Goal: Navigation & Orientation: Find specific page/section

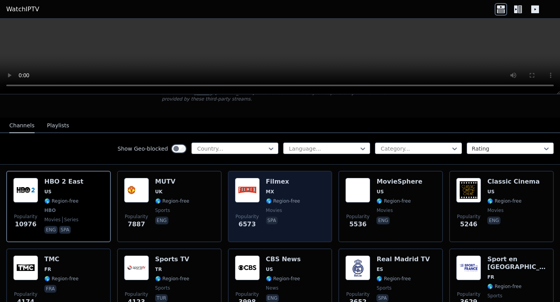
scroll to position [80, 0]
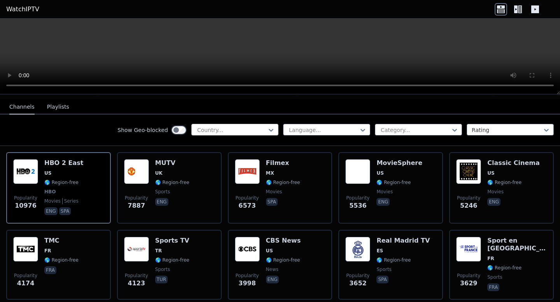
click at [223, 132] on div at bounding box center [231, 130] width 71 height 8
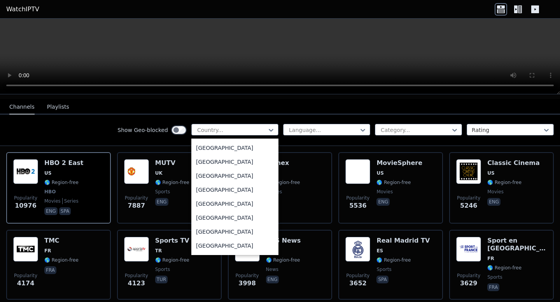
scroll to position [2677, 0]
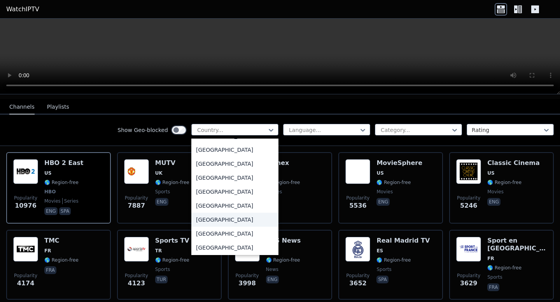
click at [222, 219] on div "[GEOGRAPHIC_DATA]" at bounding box center [234, 220] width 87 height 14
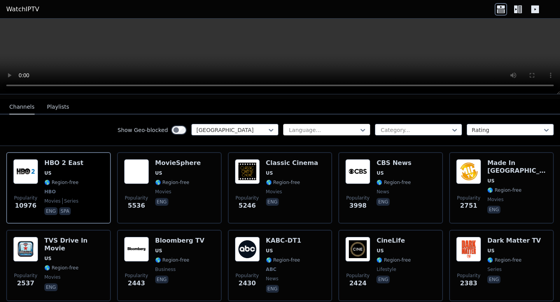
click at [306, 128] on div at bounding box center [323, 130] width 71 height 8
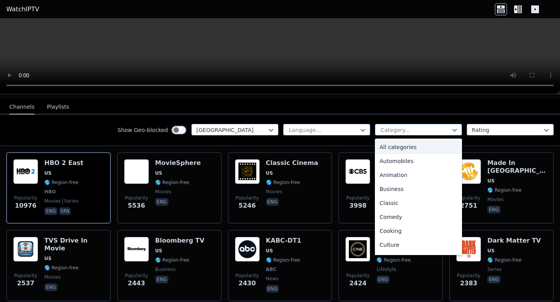
click at [388, 129] on div at bounding box center [415, 130] width 71 height 8
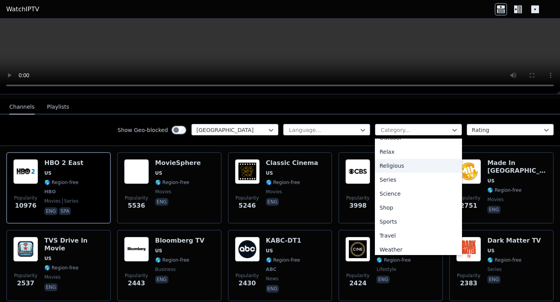
scroll to position [263, 0]
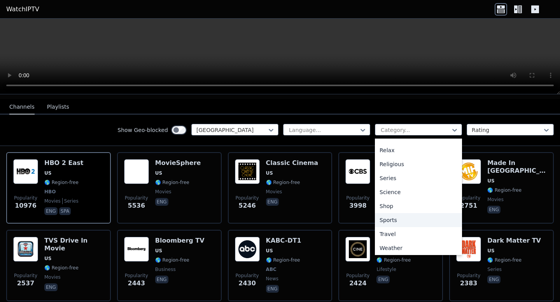
click at [396, 220] on div "Sports" at bounding box center [418, 220] width 87 height 14
